Goal: Transaction & Acquisition: Purchase product/service

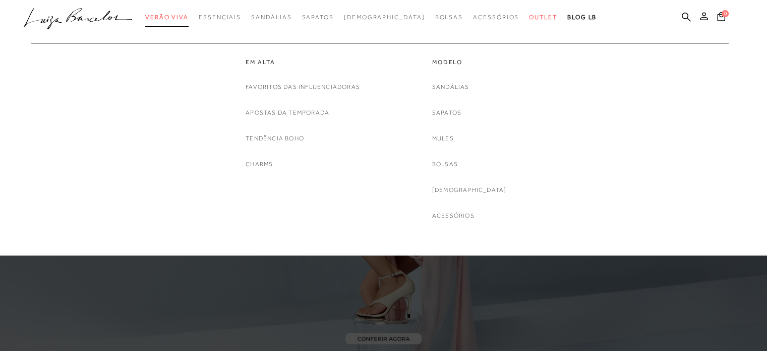
click at [181, 14] on span "Verão Viva" at bounding box center [166, 17] width 43 height 7
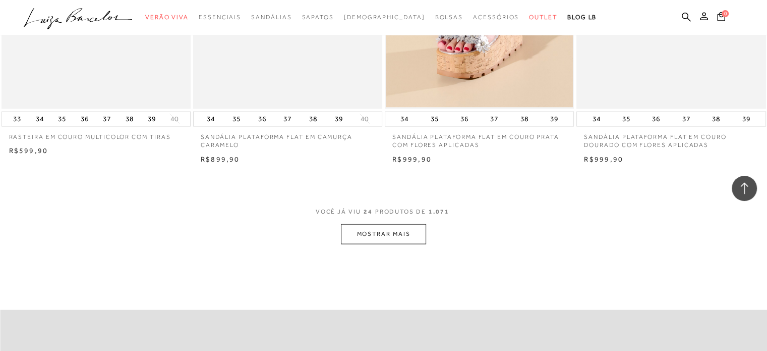
scroll to position [1999, 0]
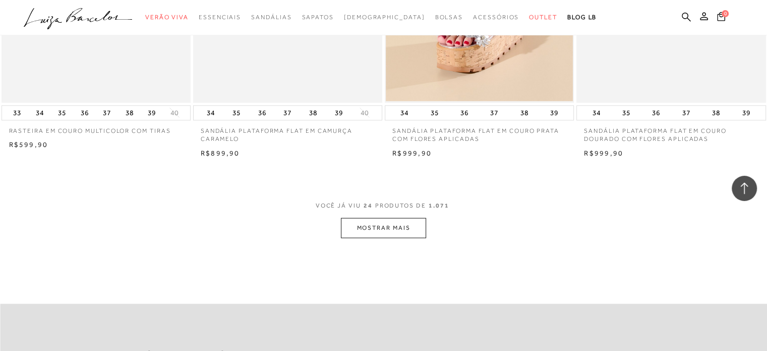
click at [371, 225] on button "MOSTRAR MAIS" at bounding box center [383, 228] width 85 height 20
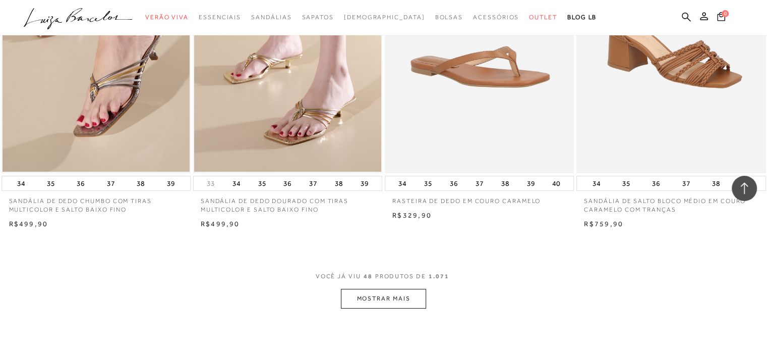
scroll to position [4032, 0]
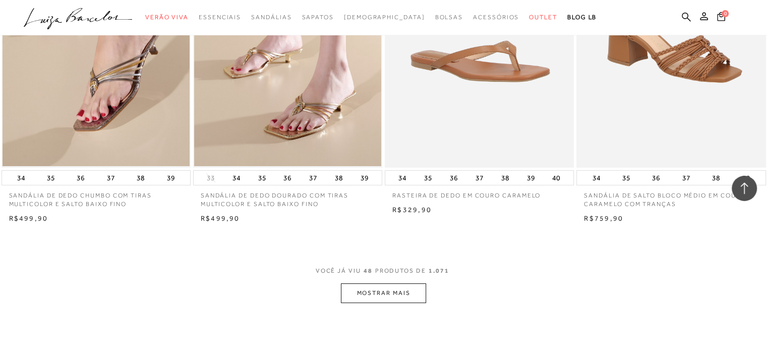
click at [399, 291] on button "MOSTRAR MAIS" at bounding box center [383, 293] width 85 height 20
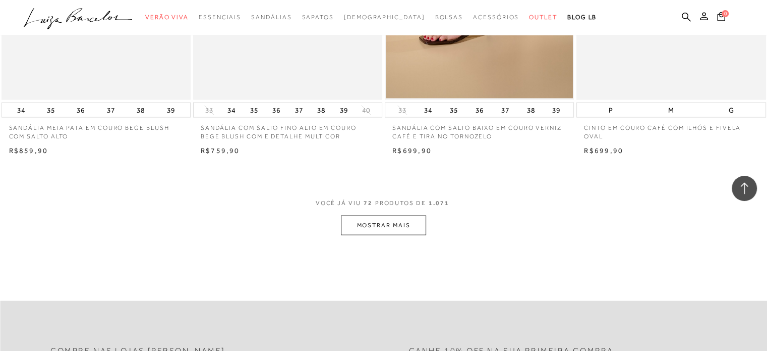
scroll to position [6206, 0]
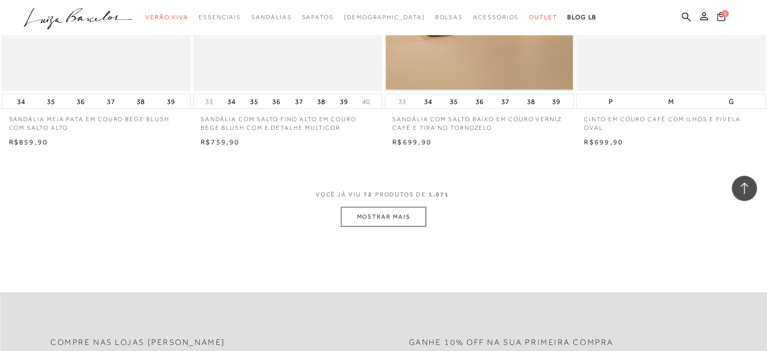
click at [394, 211] on button "MOSTRAR MAIS" at bounding box center [383, 217] width 85 height 20
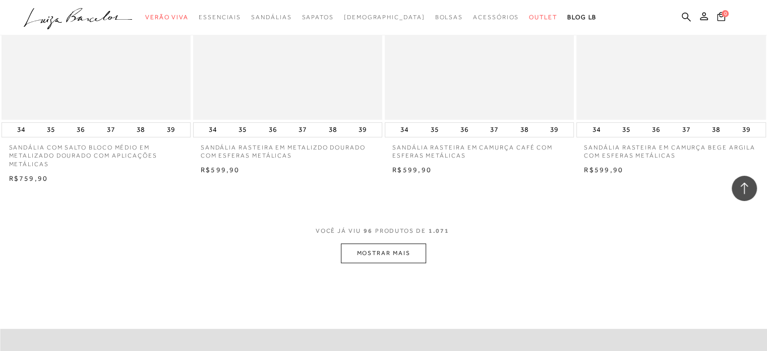
scroll to position [8318, 0]
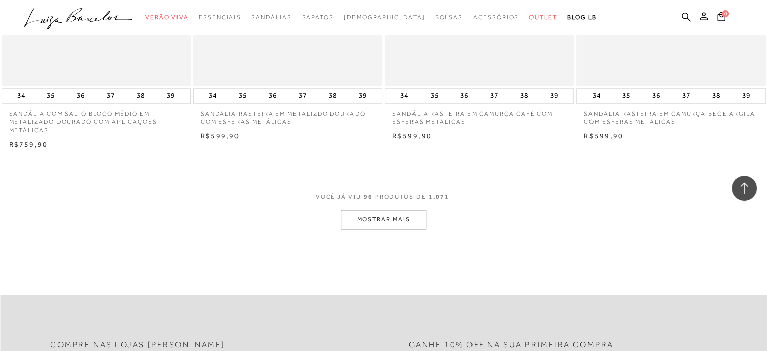
click at [389, 214] on button "MOSTRAR MAIS" at bounding box center [383, 219] width 85 height 20
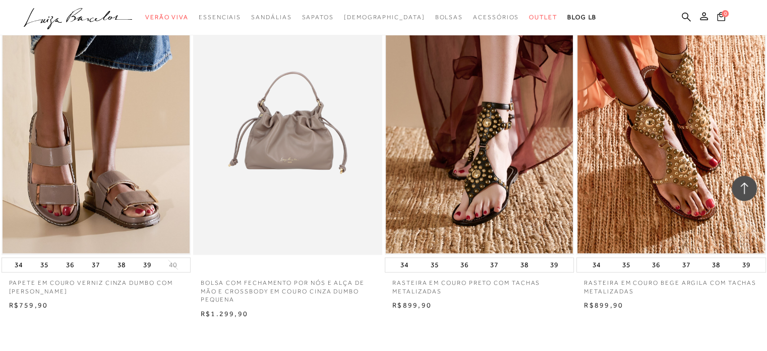
scroll to position [10302, 0]
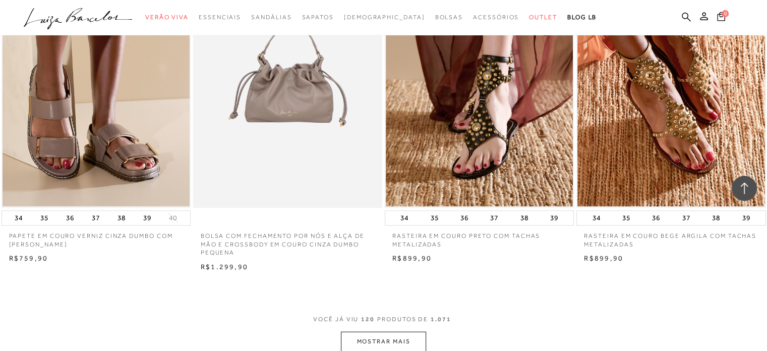
click at [387, 340] on button "MOSTRAR MAIS" at bounding box center [383, 341] width 85 height 20
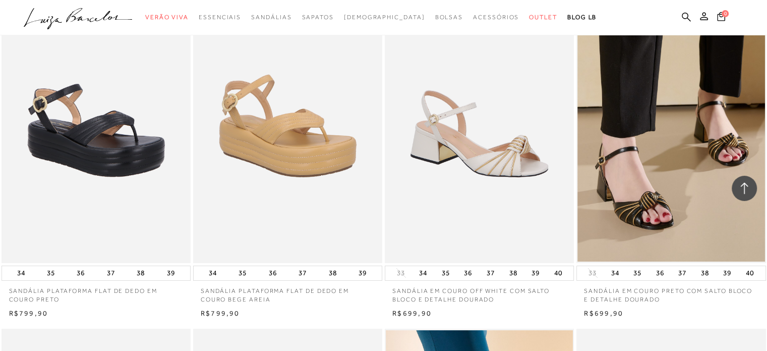
scroll to position [11331, 0]
